Goal: Task Accomplishment & Management: Use online tool/utility

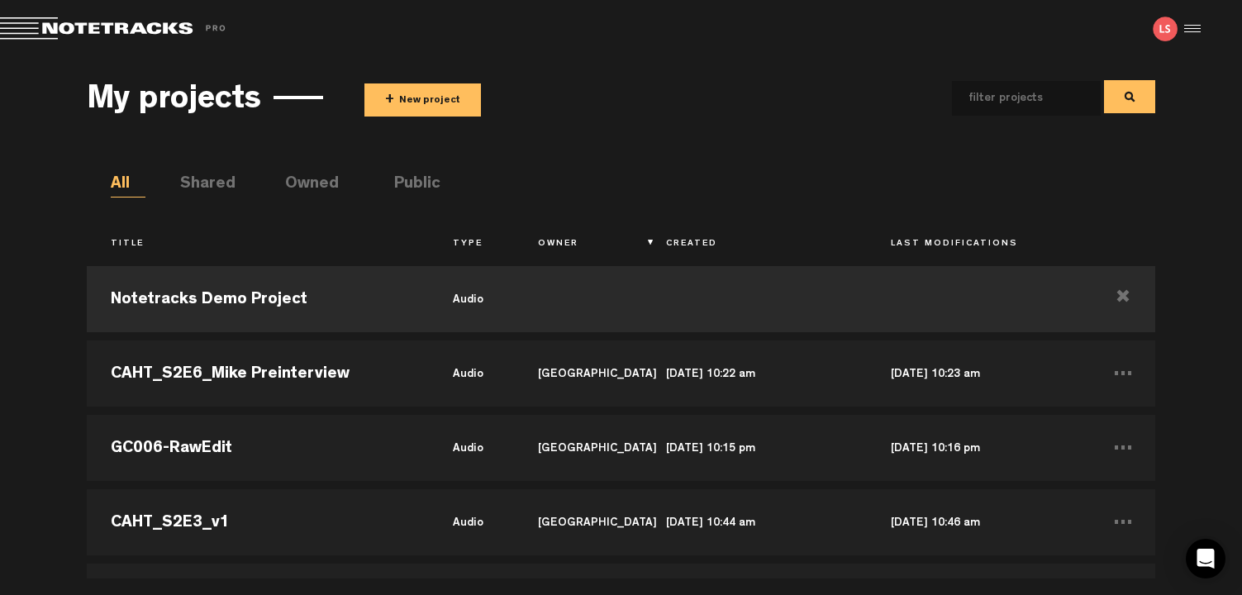
click at [426, 101] on button "+ New project" at bounding box center [422, 99] width 117 height 33
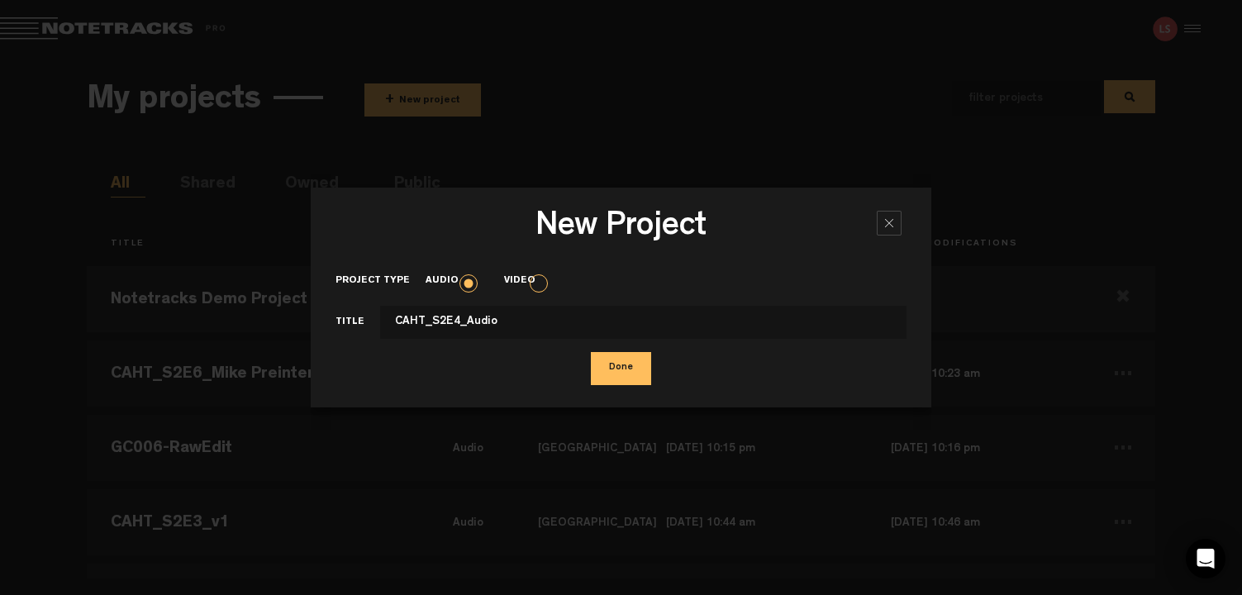
type input "CAHT_S2E4_Audio"
click at [591, 352] on button "Done" at bounding box center [621, 368] width 60 height 33
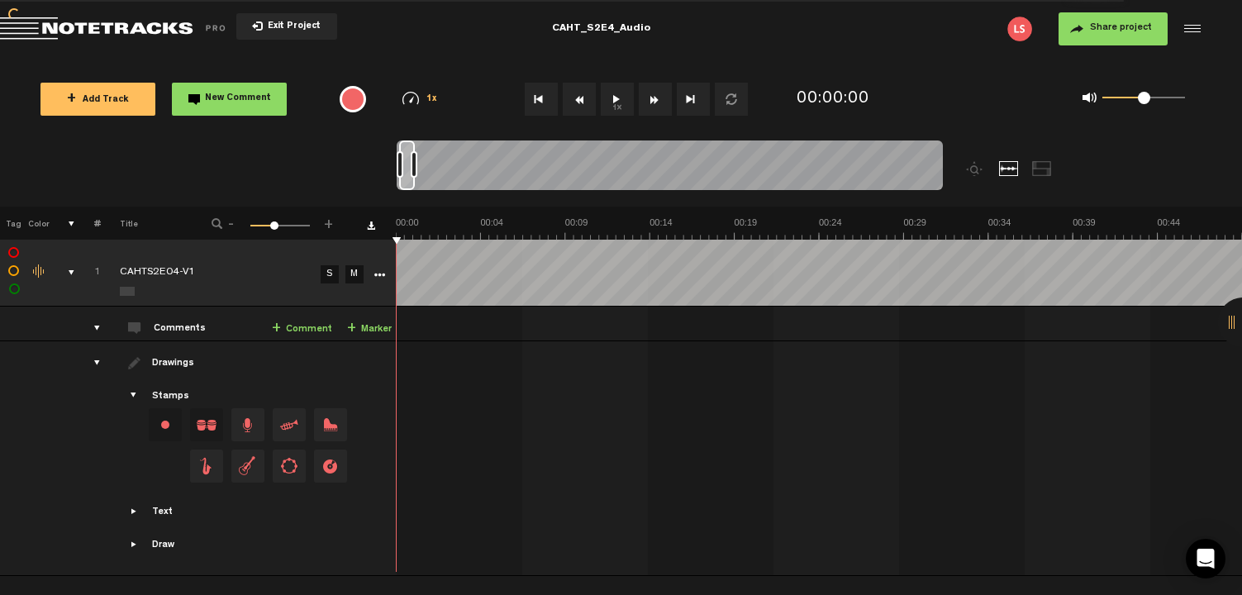
click at [636, 30] on md-toolbar "Exit Project CAHT_S2E4_Audio Share project Save project" at bounding box center [621, 29] width 1242 height 58
click at [1113, 25] on span "Share project" at bounding box center [1121, 28] width 62 height 10
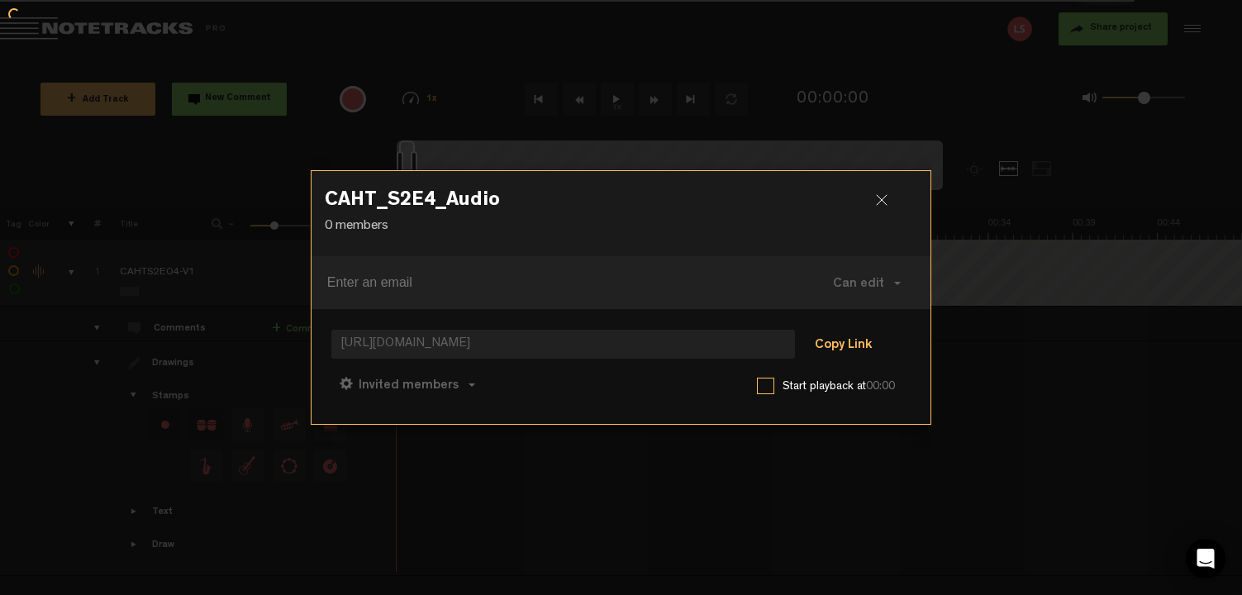
click at [846, 346] on button "Copy Link" at bounding box center [843, 345] width 90 height 33
click at [830, 329] on button "Copy Link" at bounding box center [843, 345] width 90 height 33
